Goal: Information Seeking & Learning: Learn about a topic

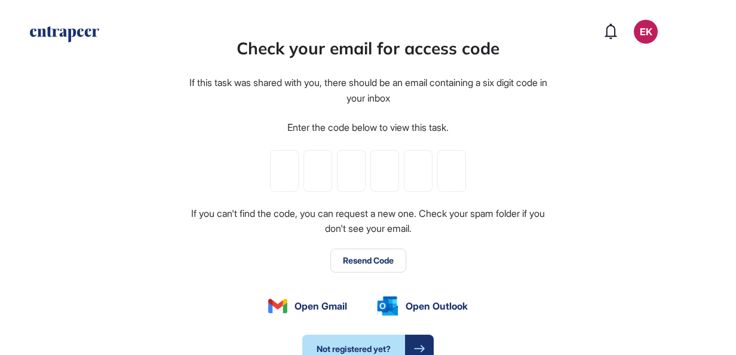
click at [288, 178] on input "tel" at bounding box center [284, 171] width 29 height 42
type input "*"
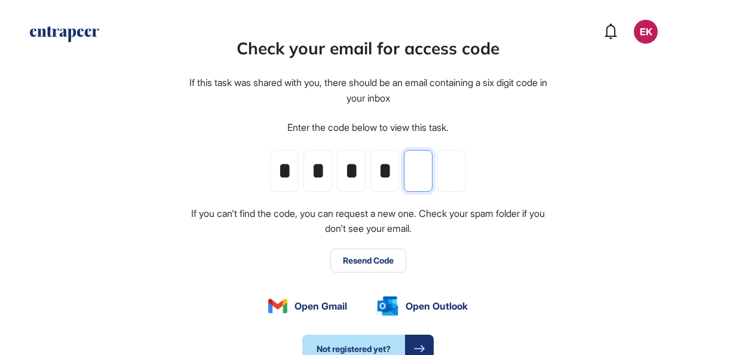
type input "*"
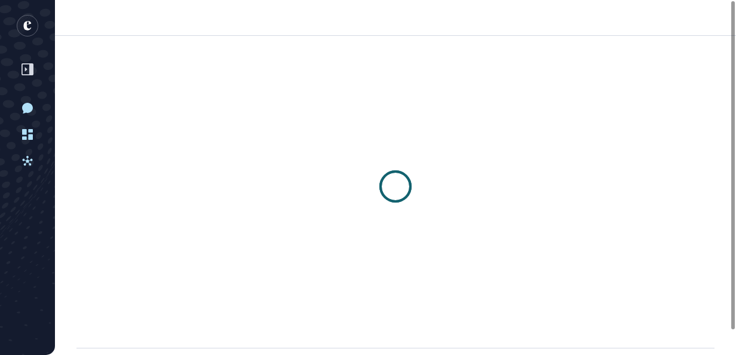
scroll to position [1, 1]
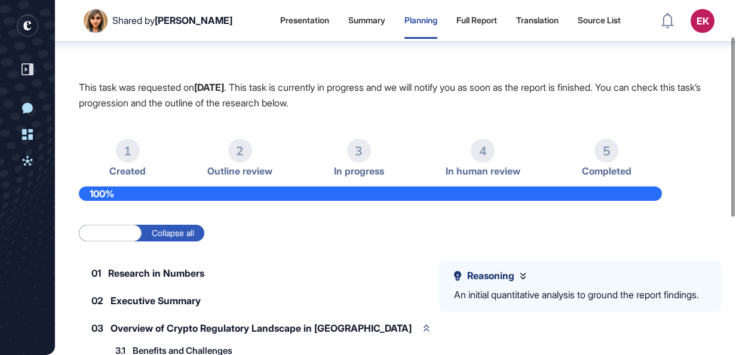
scroll to position [8, 0]
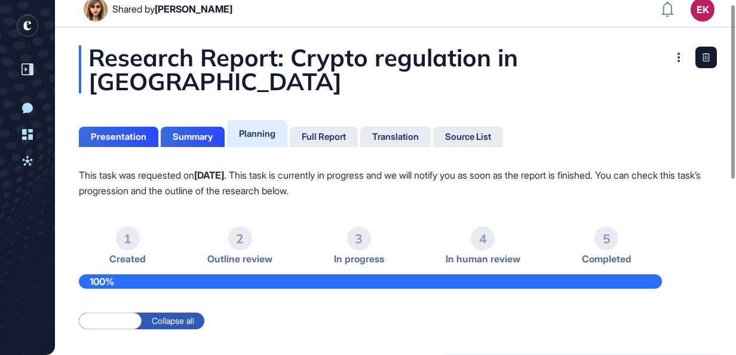
click at [173, 179] on p "This task was requested on [DATE] . This task is currently in progress and we w…" at bounding box center [396, 182] width 634 height 31
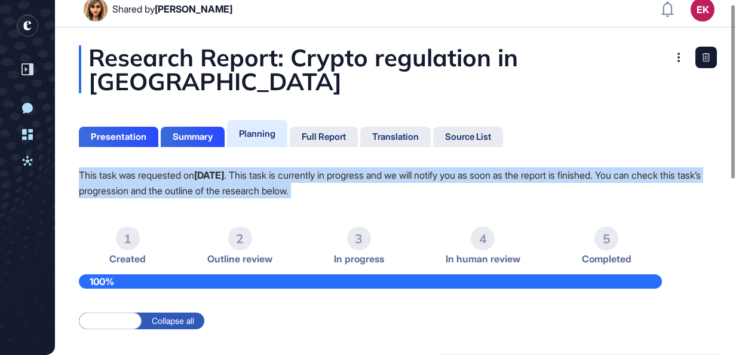
click at [173, 179] on p "This task was requested on [DATE] . This task is currently in progress and we w…" at bounding box center [396, 182] width 634 height 31
drag, startPoint x: 173, startPoint y: 179, endPoint x: 286, endPoint y: 182, distance: 113.6
click at [286, 182] on p "This task was requested on [DATE] . This task is currently in progress and we w…" at bounding box center [396, 182] width 634 height 31
click at [412, 173] on p "This task was requested on [DATE] . This task is currently in progress and we w…" at bounding box center [396, 182] width 634 height 31
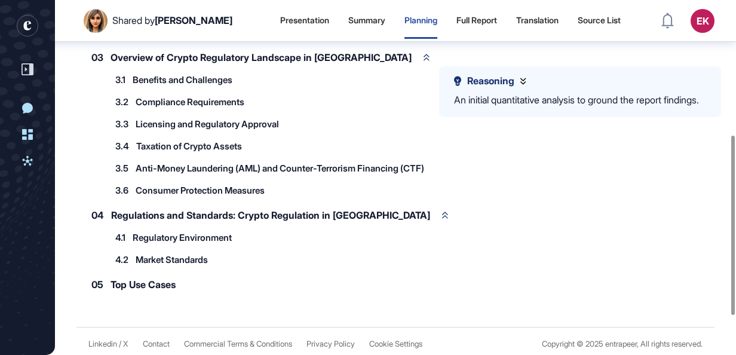
scroll to position [264, 0]
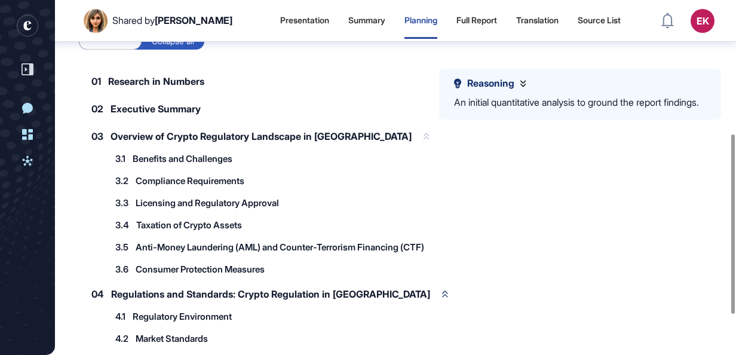
click at [177, 132] on span "Overview of Crypto Regulatory Landscape in [GEOGRAPHIC_DATA]" at bounding box center [261, 137] width 301 height 10
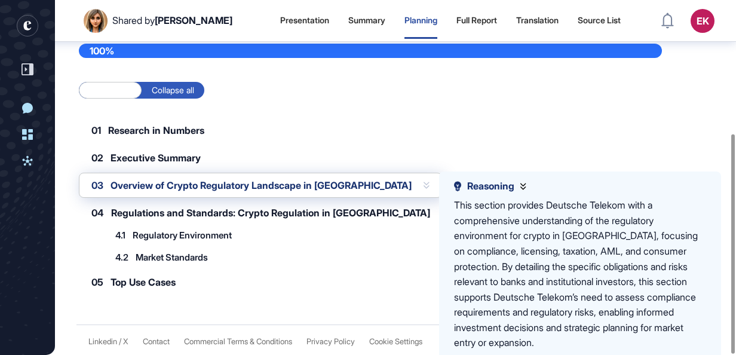
click at [257, 183] on span "Overview of Crypto Regulatory Landscape in [GEOGRAPHIC_DATA]" at bounding box center [261, 186] width 301 height 10
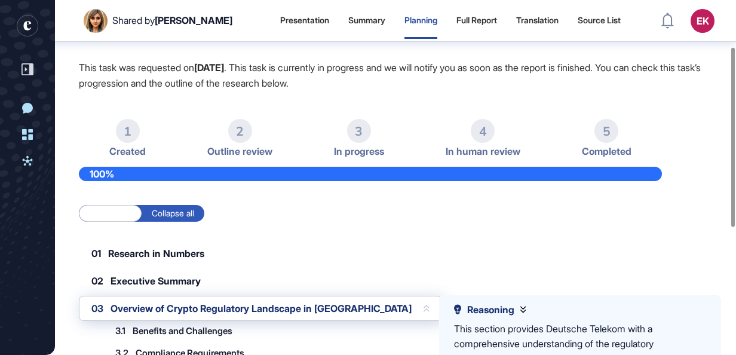
scroll to position [0, 0]
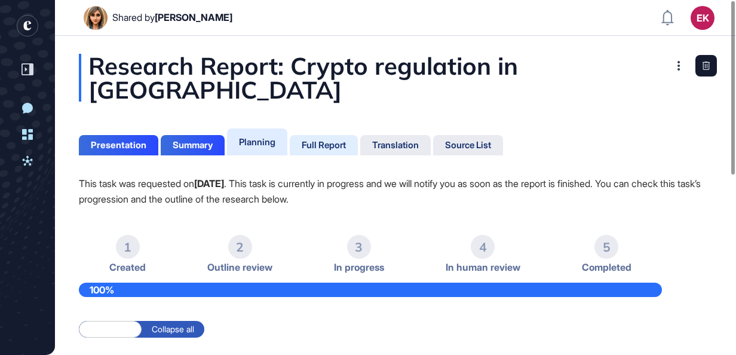
click at [334, 145] on div "Full Report" at bounding box center [324, 145] width 44 height 11
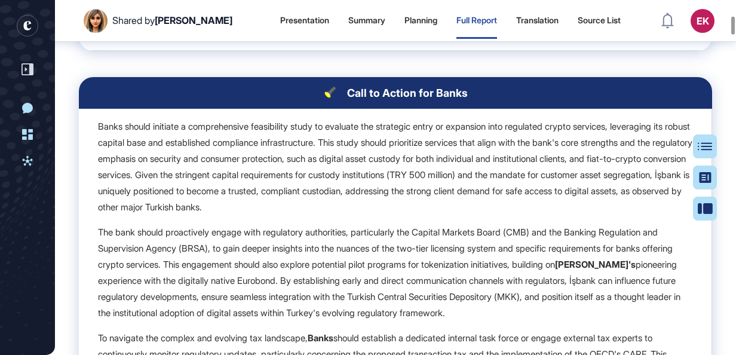
scroll to position [2041, 0]
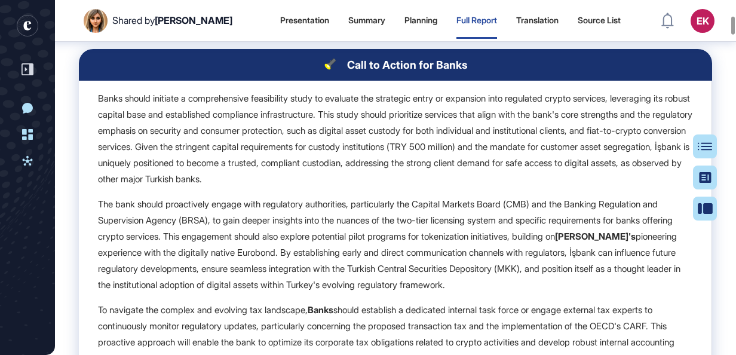
click at [316, 175] on p "Banks should initiate a comprehensive feasibility study to evaluate the strateg…" at bounding box center [395, 138] width 595 height 97
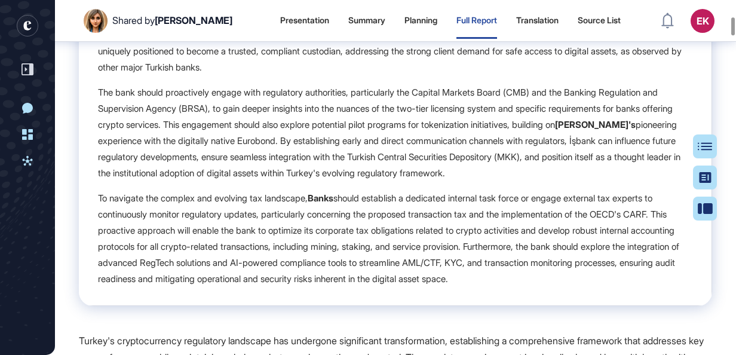
click at [300, 181] on p "The bank should proactively engage with regulatory authorities, particularly th…" at bounding box center [395, 132] width 595 height 97
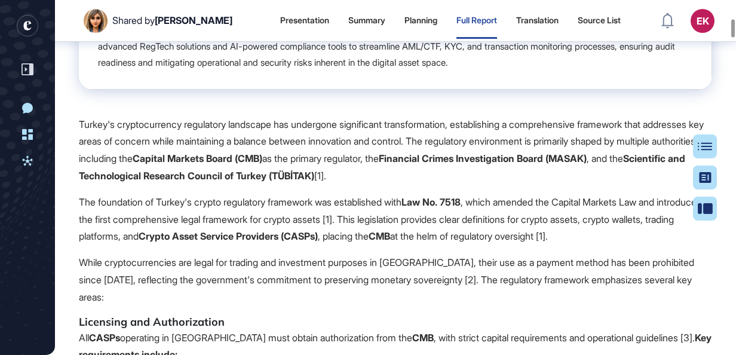
scroll to position [2399, 0]
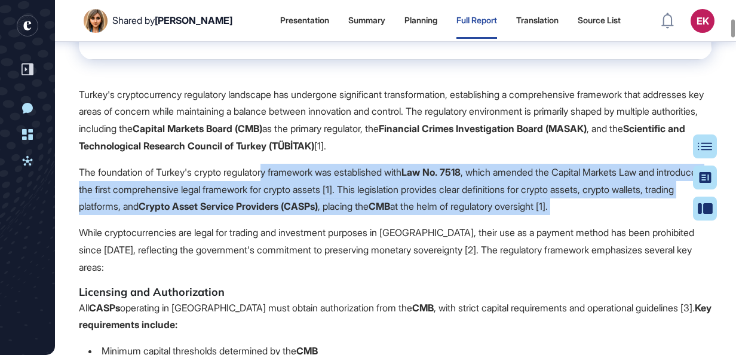
drag, startPoint x: 297, startPoint y: 253, endPoint x: 275, endPoint y: 250, distance: 21.7
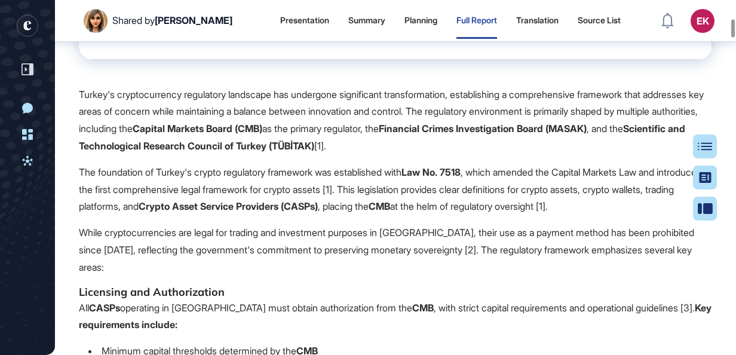
drag, startPoint x: 306, startPoint y: 208, endPoint x: 313, endPoint y: 242, distance: 34.8
click at [320, 155] on p "Turkey's cryptocurrency regulatory landscape has undergone significant transfor…" at bounding box center [396, 120] width 634 height 69
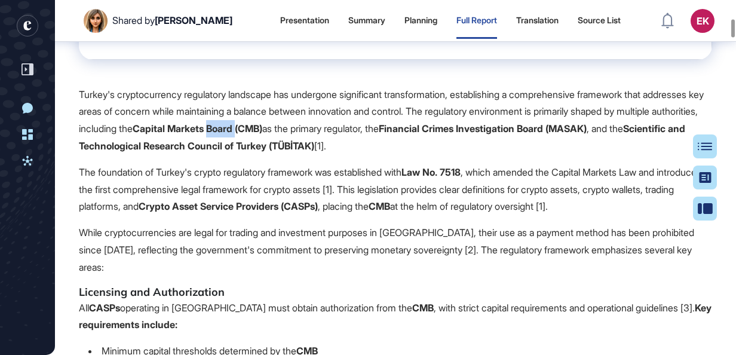
click at [320, 155] on p "Turkey's cryptocurrency regulatory landscape has undergone significant transfor…" at bounding box center [396, 120] width 634 height 69
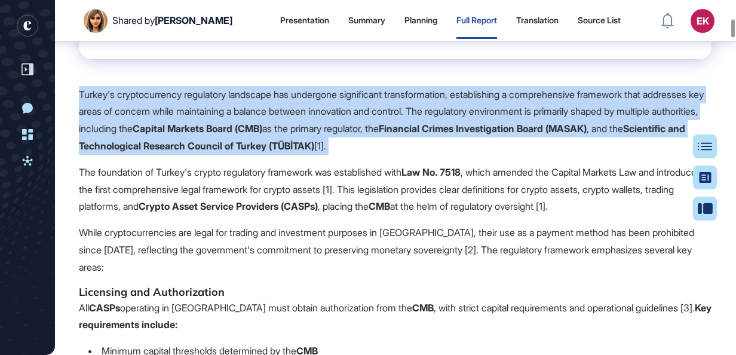
click at [320, 155] on p "Turkey's cryptocurrency regulatory landscape has undergone significant transfor…" at bounding box center [396, 120] width 634 height 69
drag, startPoint x: 320, startPoint y: 217, endPoint x: 302, endPoint y: 190, distance: 32.7
click at [302, 155] on p "Turkey's cryptocurrency regulatory landscape has undergone significant transfor…" at bounding box center [396, 120] width 634 height 69
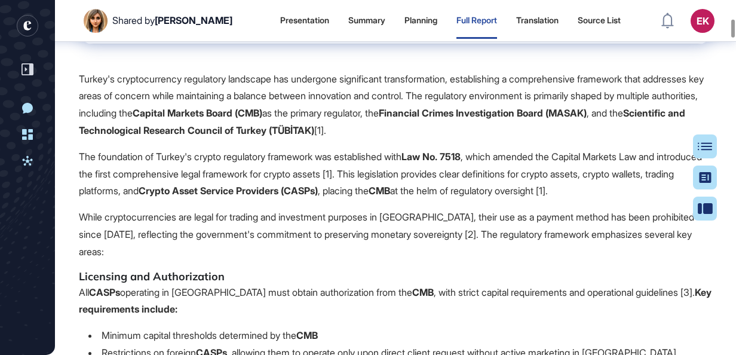
scroll to position [2425, 0]
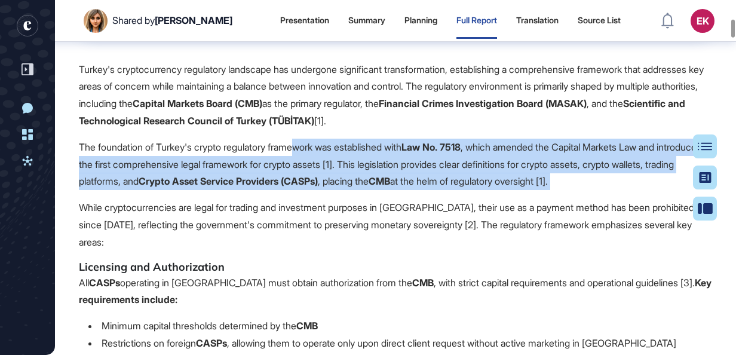
drag, startPoint x: 313, startPoint y: 230, endPoint x: 307, endPoint y: 215, distance: 15.8
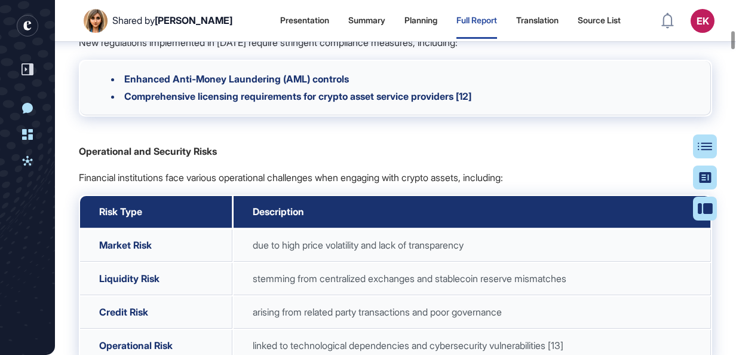
scroll to position [3970, 0]
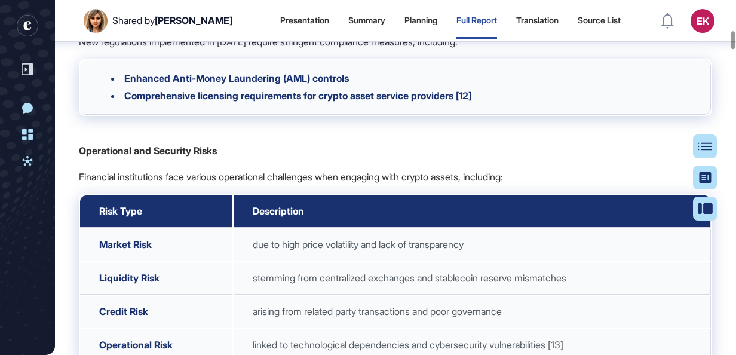
click at [325, 51] on p "New regulations implemented in [DATE] require stringent compliance measures, in…" at bounding box center [396, 41] width 634 height 17
drag, startPoint x: 325, startPoint y: 205, endPoint x: 383, endPoint y: 167, distance: 68.6
click at [383, 167] on div "Turkey's cryptocurrency landscape presents a compelling mix of strategic opport…" at bounding box center [396, 49] width 634 height 1182
drag, startPoint x: 383, startPoint y: 167, endPoint x: 337, endPoint y: 169, distance: 45.4
click at [337, 169] on div "Turkey's cryptocurrency landscape presents a compelling mix of strategic opport…" at bounding box center [396, 49] width 634 height 1182
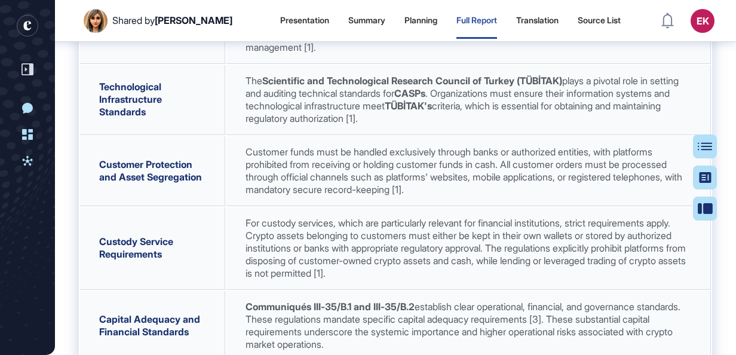
scroll to position [0, 0]
